Goal: Transaction & Acquisition: Obtain resource

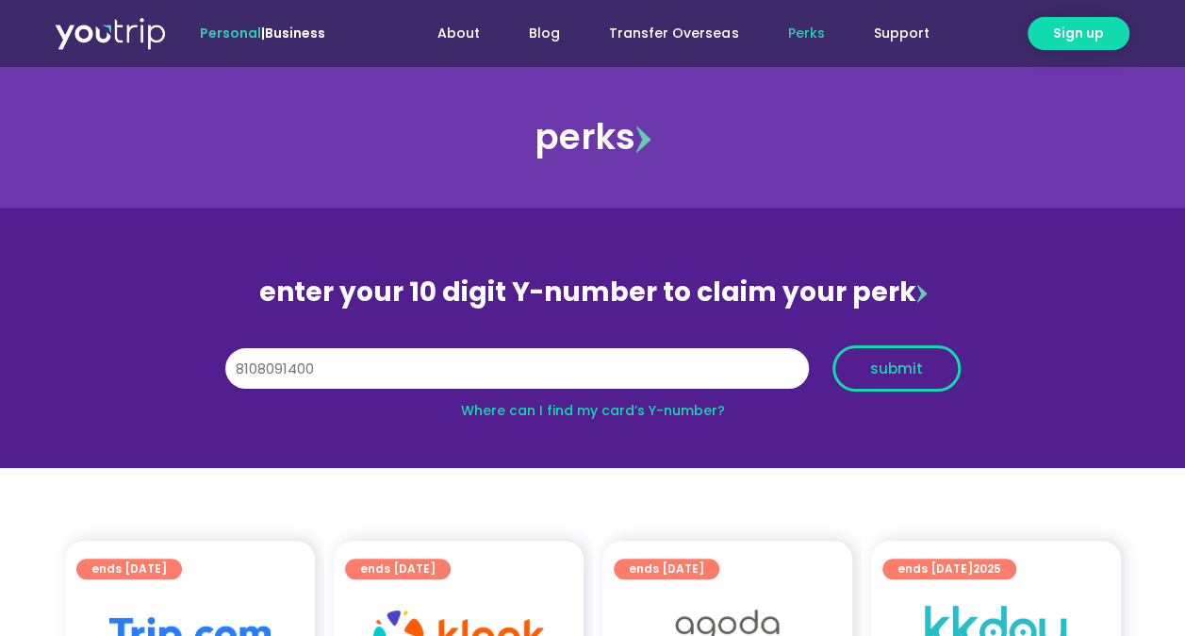
type input "8108091400"
click at [895, 352] on button "submit" at bounding box center [897, 368] width 128 height 46
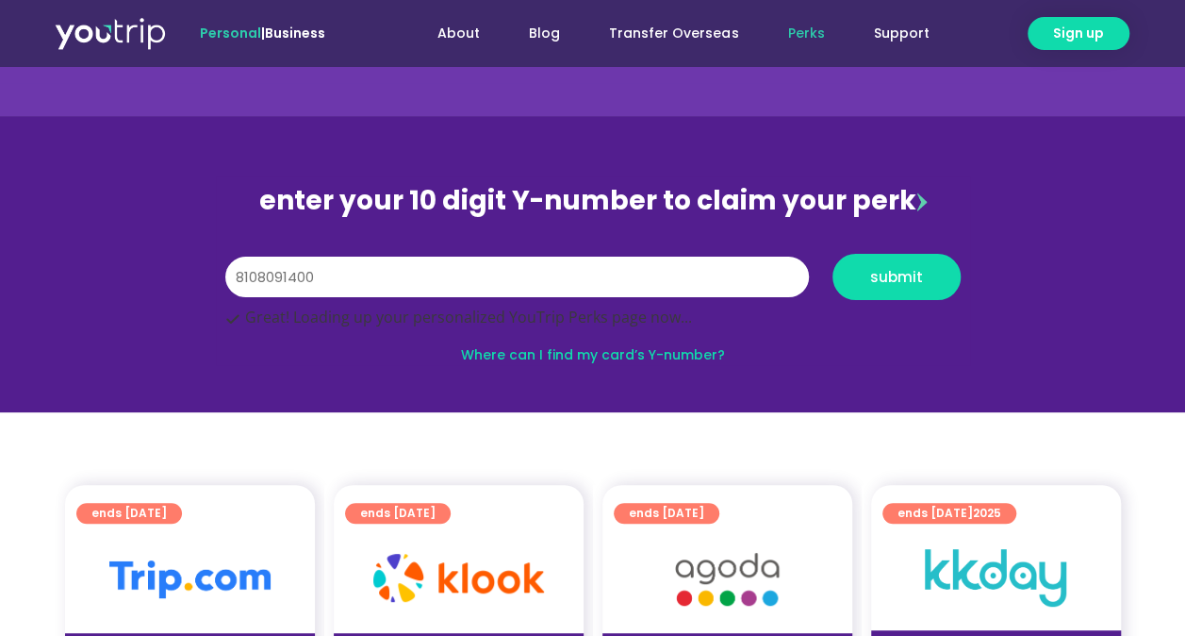
scroll to position [94, 0]
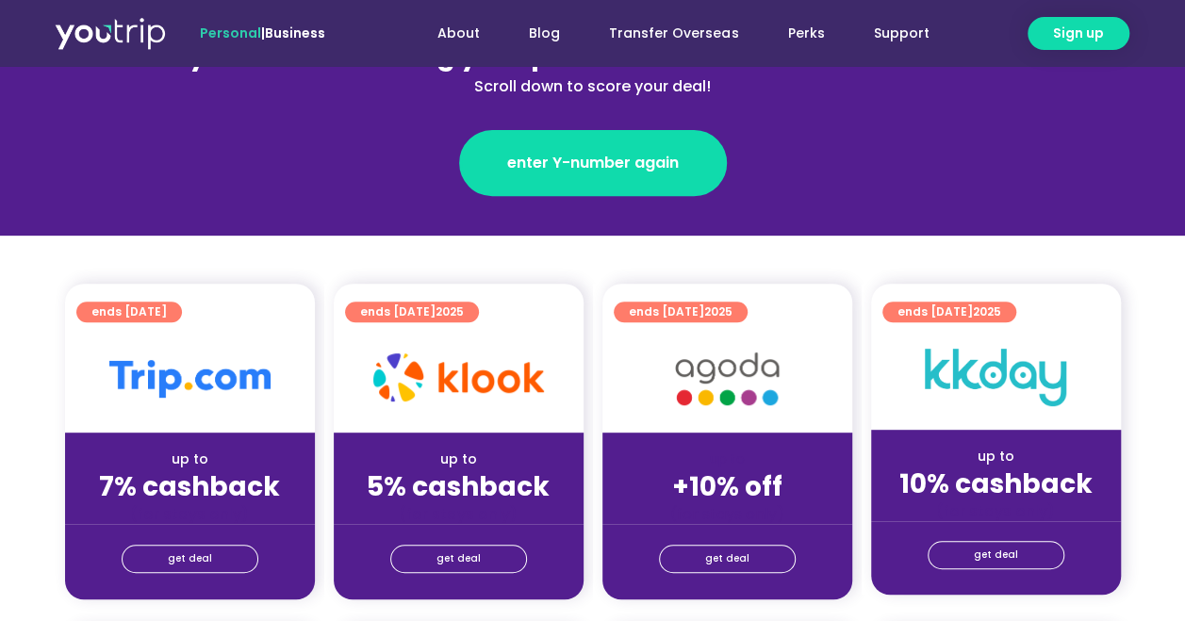
scroll to position [283, 0]
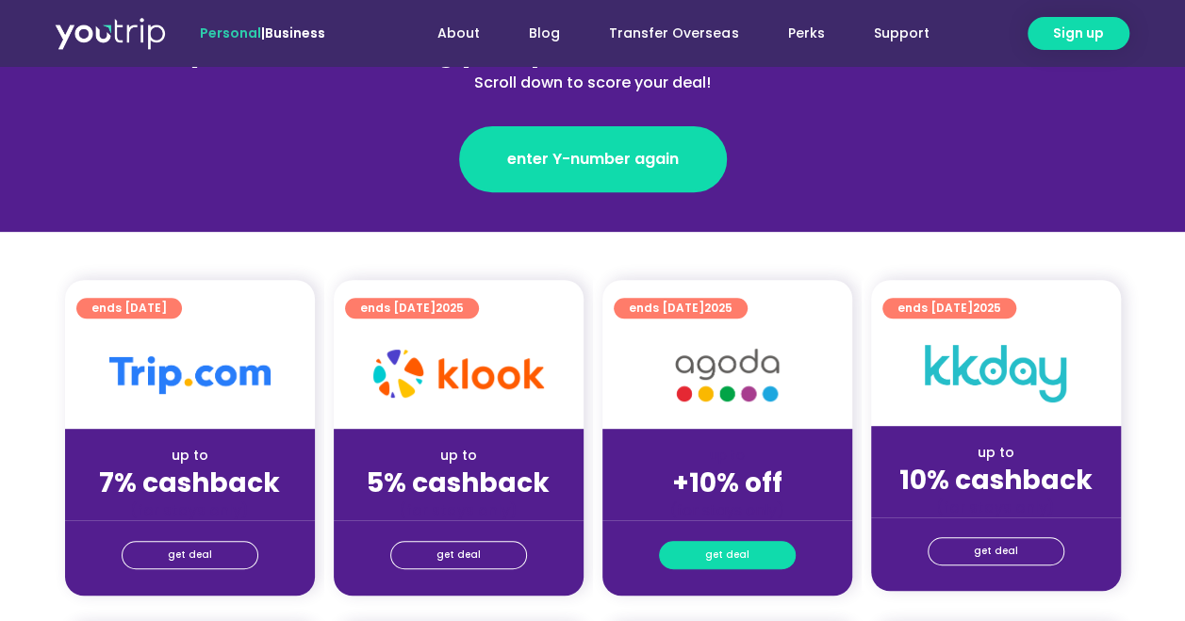
click at [711, 557] on span "get deal" at bounding box center [727, 555] width 44 height 26
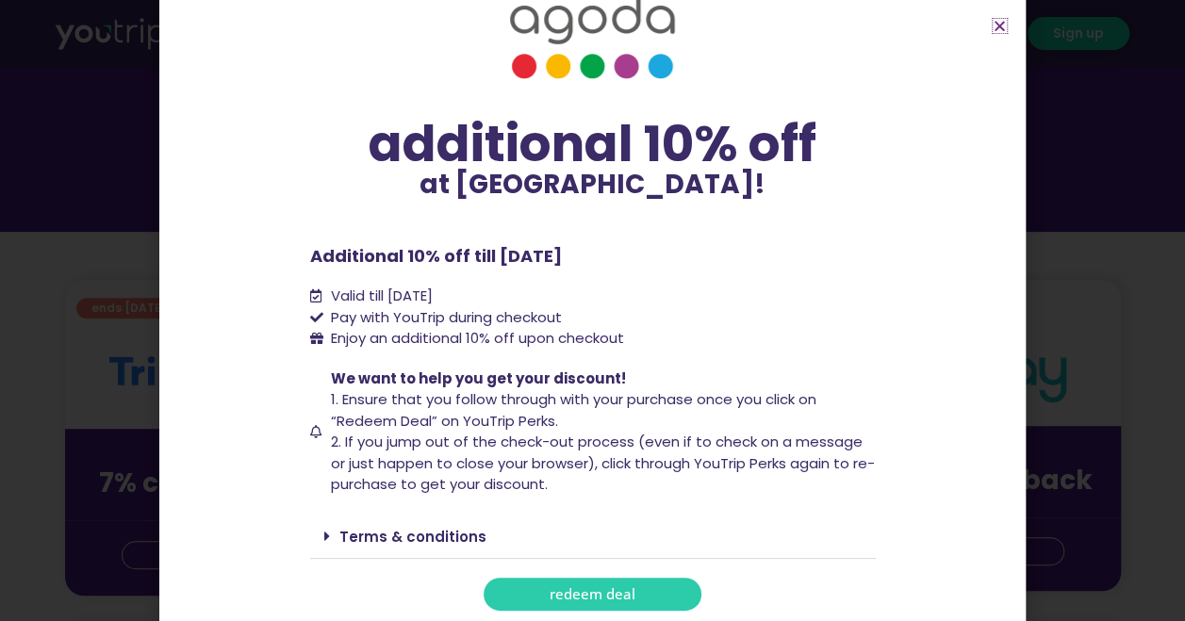
scroll to position [57, 0]
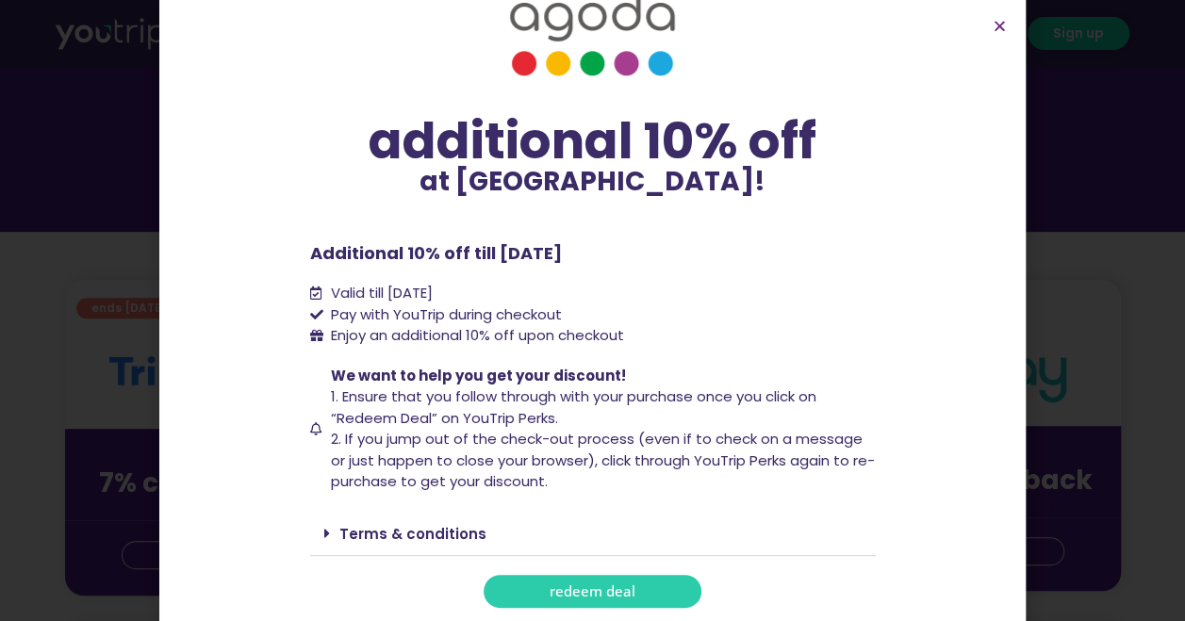
click at [562, 587] on span "redeem deal" at bounding box center [593, 592] width 86 height 14
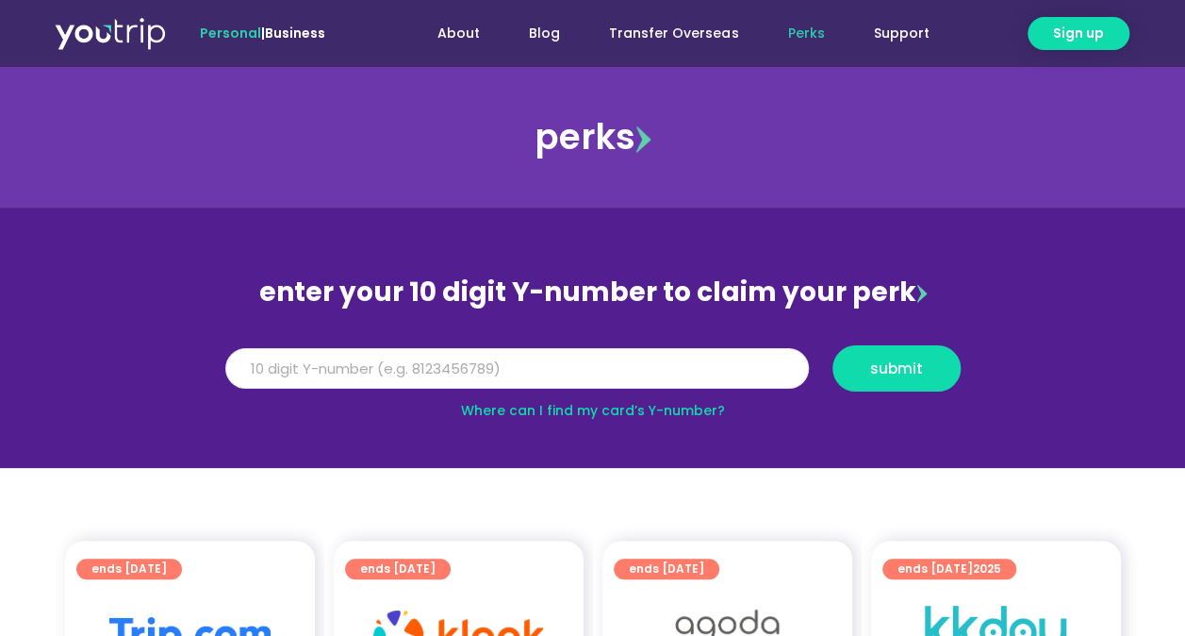
click at [584, 360] on input "Y Number" at bounding box center [517, 368] width 584 height 41
type input "8108091400"
click at [899, 361] on span "submit" at bounding box center [896, 368] width 53 height 14
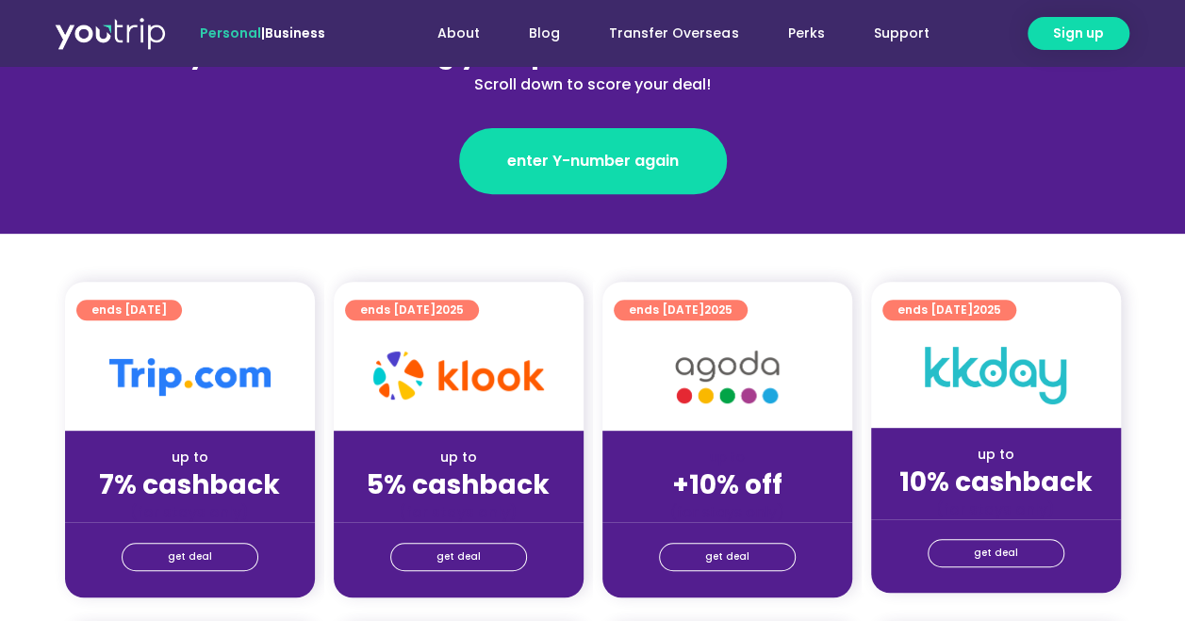
scroll to position [283, 0]
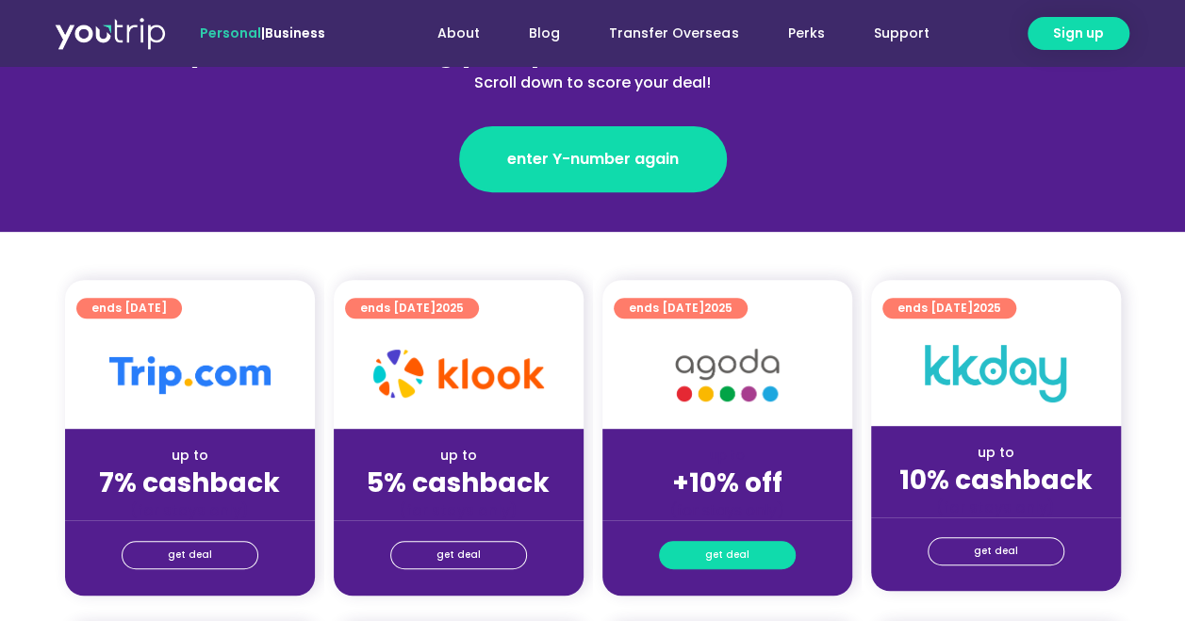
click at [709, 549] on span "get deal" at bounding box center [727, 555] width 44 height 26
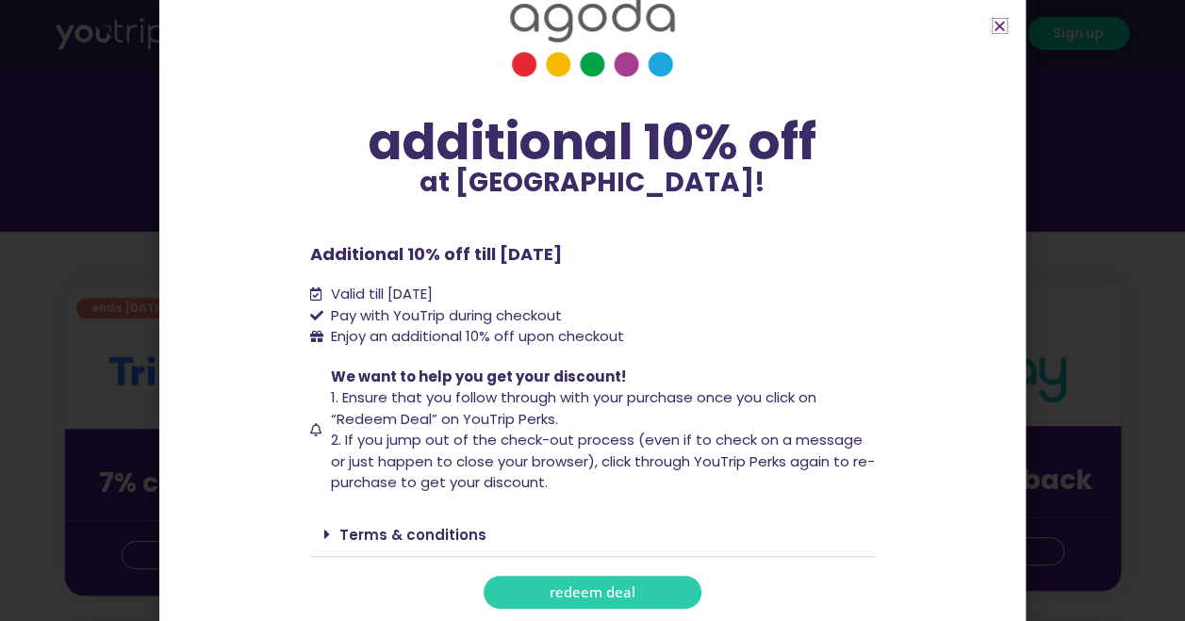
scroll to position [57, 0]
click at [586, 588] on span "redeem deal" at bounding box center [593, 592] width 86 height 14
